Goal: Task Accomplishment & Management: Complete application form

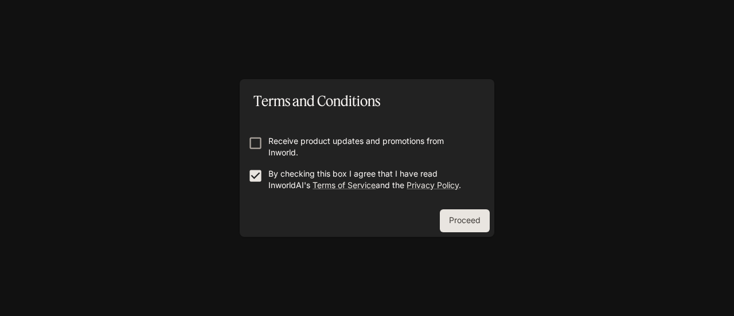
click at [467, 217] on button "Proceed" at bounding box center [465, 220] width 50 height 23
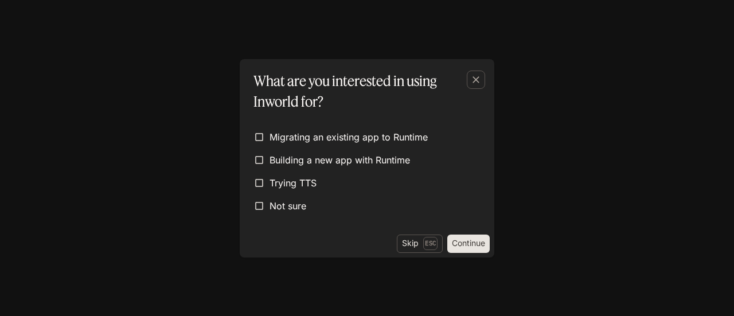
click at [477, 232] on div "Migrating an existing app to Runtime Building a new app with Runtime Trying TTS…" at bounding box center [367, 173] width 255 height 123
click at [476, 233] on div "Migrating an existing app to Runtime Building a new app with Runtime Trying TTS…" at bounding box center [367, 173] width 255 height 123
click at [466, 244] on button "Continue" at bounding box center [468, 244] width 42 height 18
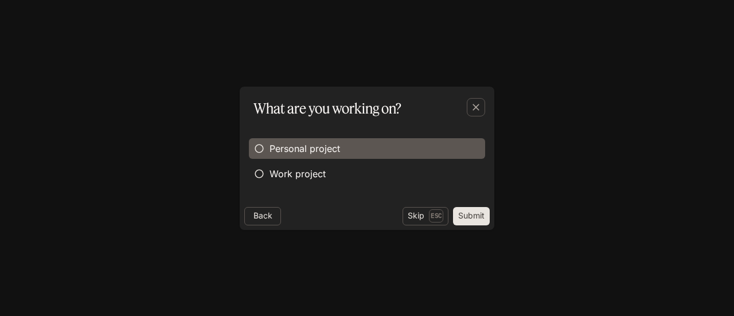
click at [309, 142] on span "Personal project" at bounding box center [305, 149] width 71 height 14
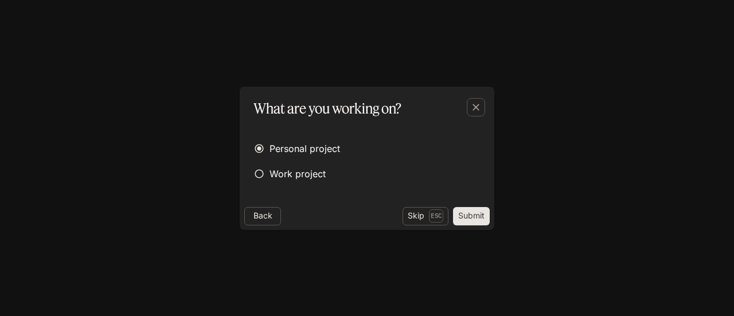
click at [474, 212] on button "Submit" at bounding box center [471, 216] width 37 height 18
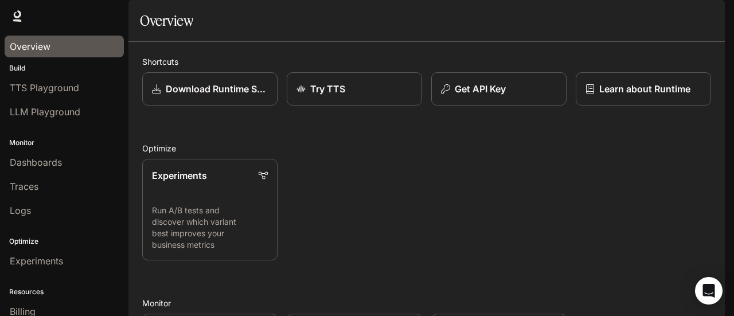
click at [26, 52] on span "Overview" at bounding box center [30, 47] width 41 height 14
click at [15, 18] on icon at bounding box center [16, 15] width 11 height 11
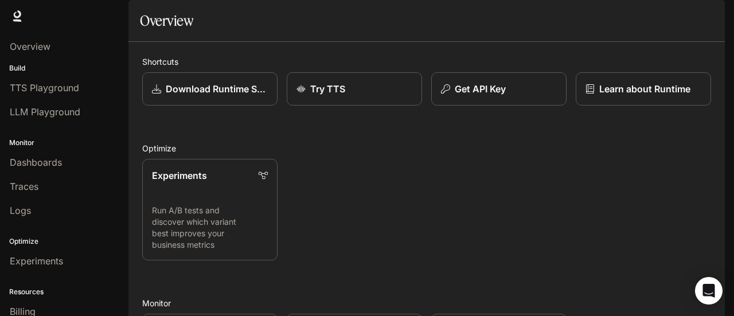
click at [670, 17] on span "Documentation" at bounding box center [658, 16] width 57 height 14
